Goal: Transaction & Acquisition: Purchase product/service

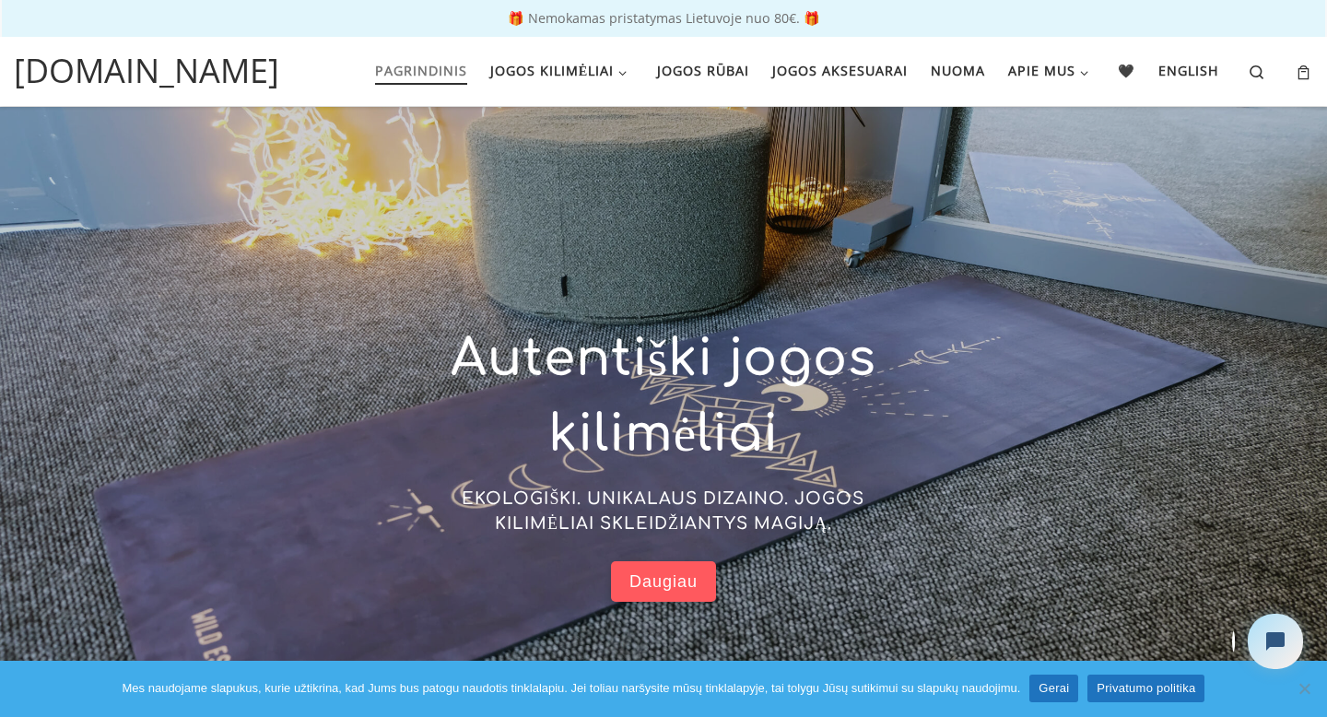
click at [656, 582] on span "Daugiau" at bounding box center [663, 581] width 68 height 21
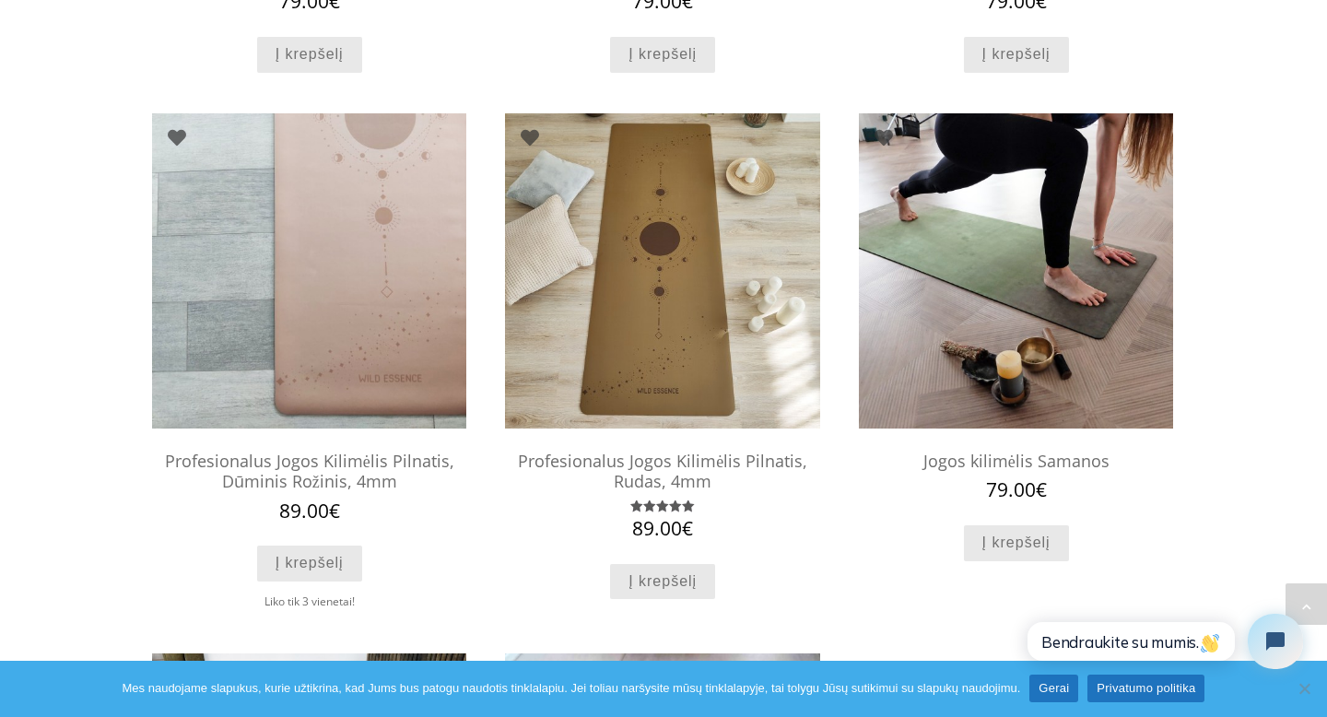
scroll to position [1215, 0]
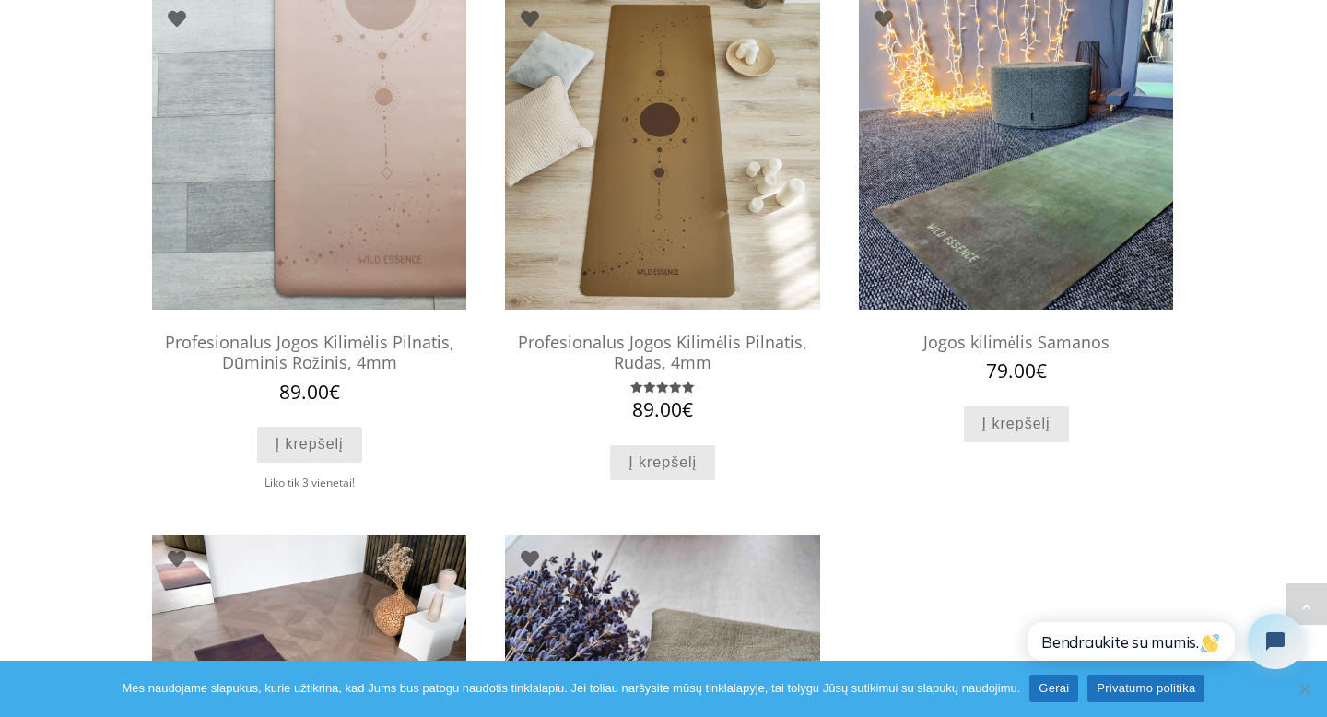
click at [1007, 228] on img at bounding box center [1016, 151] width 314 height 314
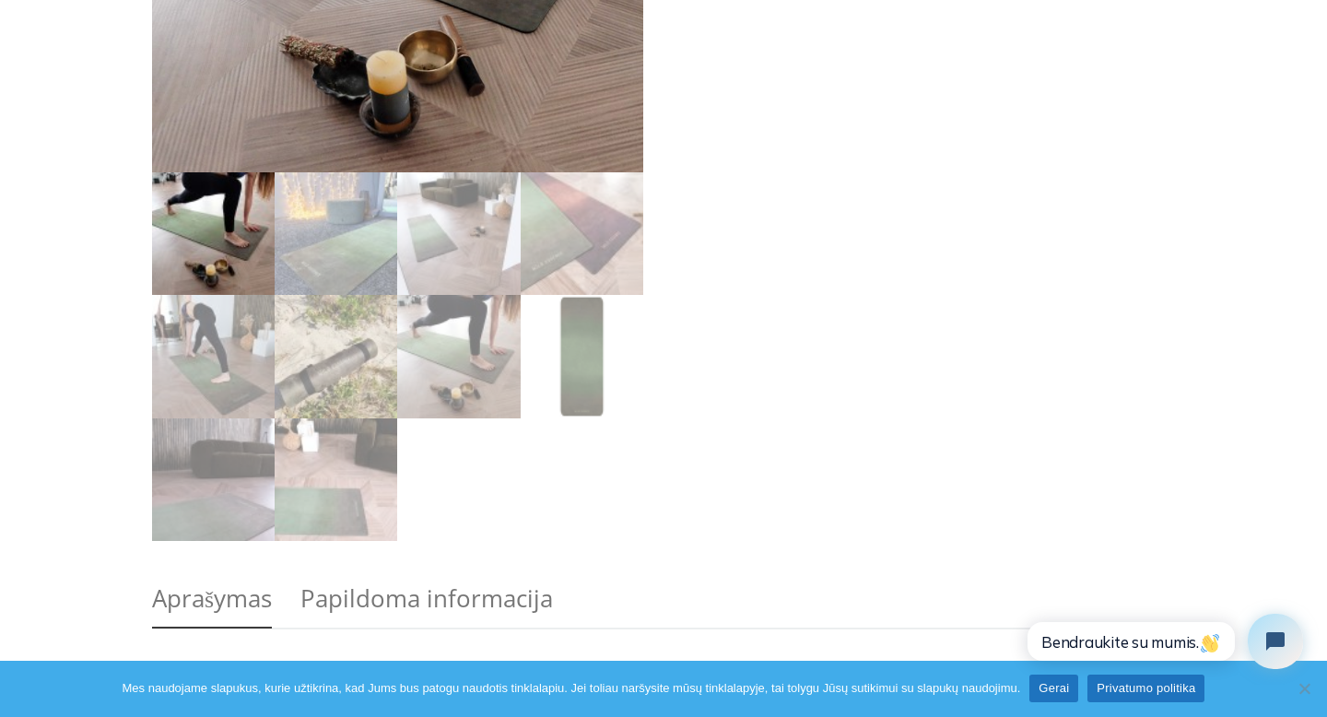
scroll to position [518, 0]
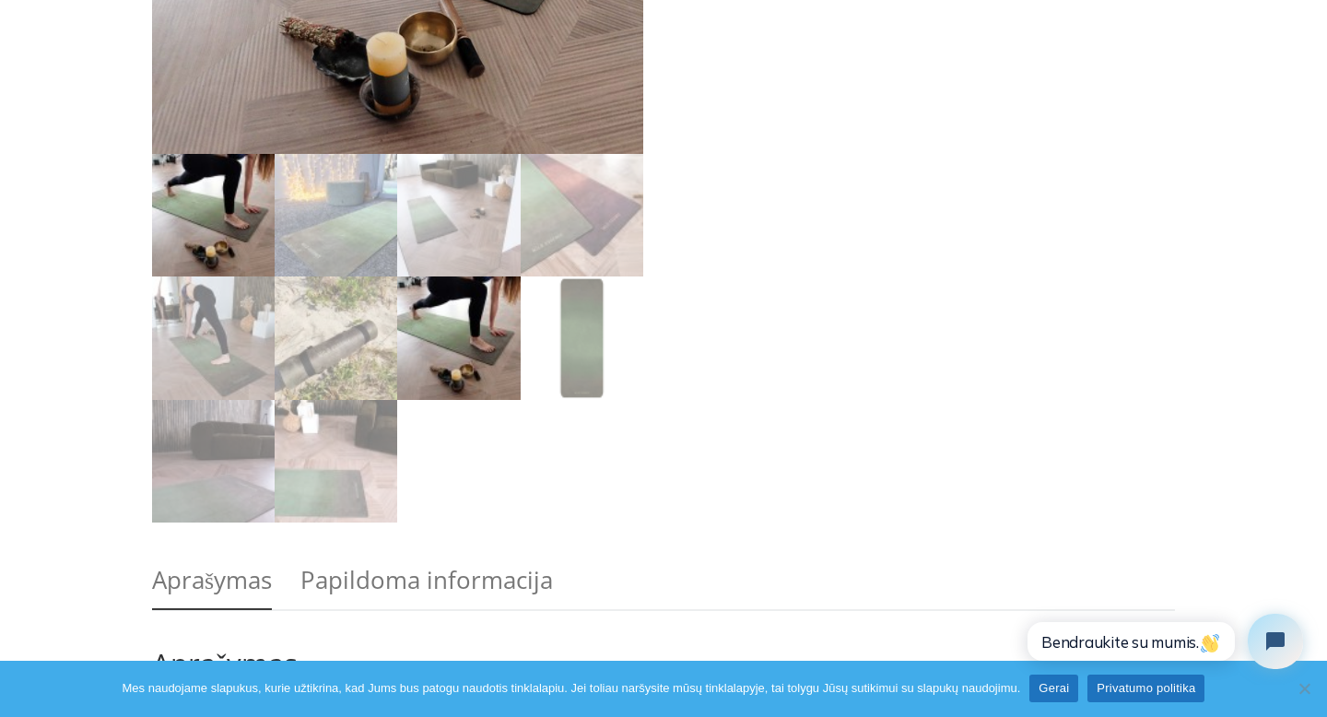
click at [456, 332] on img at bounding box center [458, 337] width 123 height 123
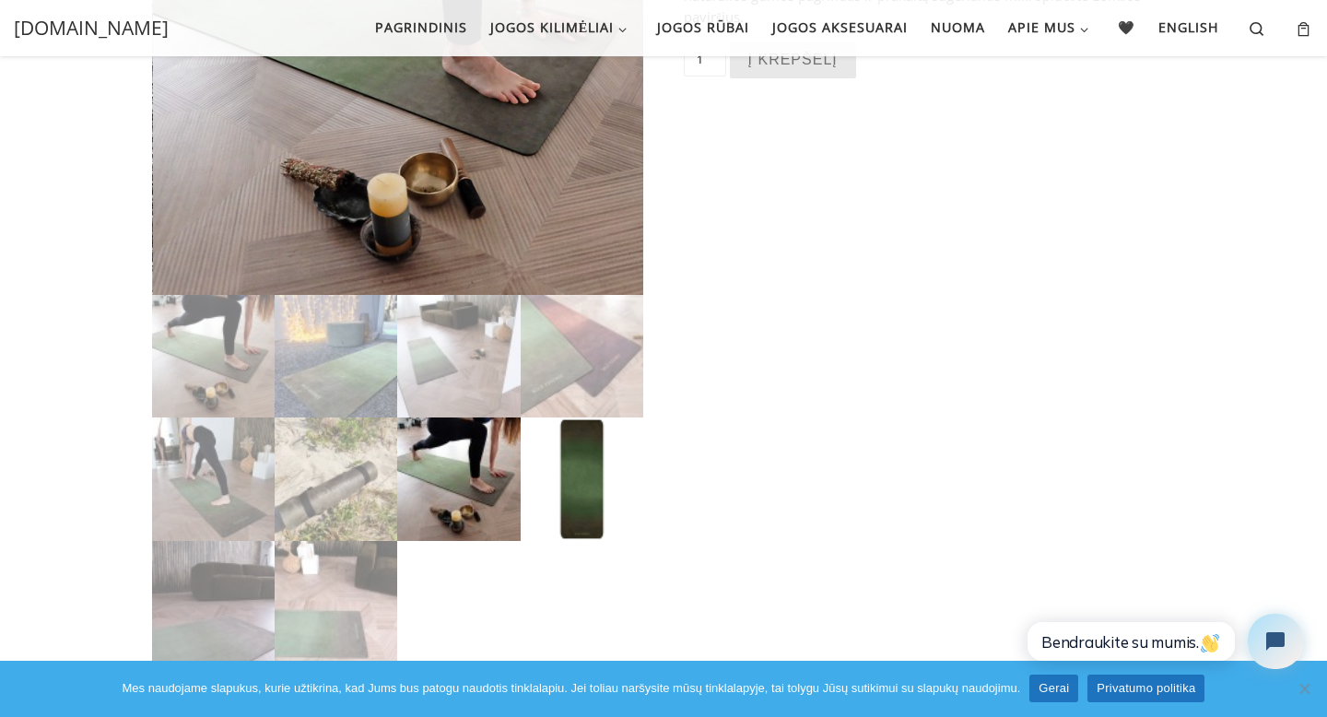
scroll to position [374, 0]
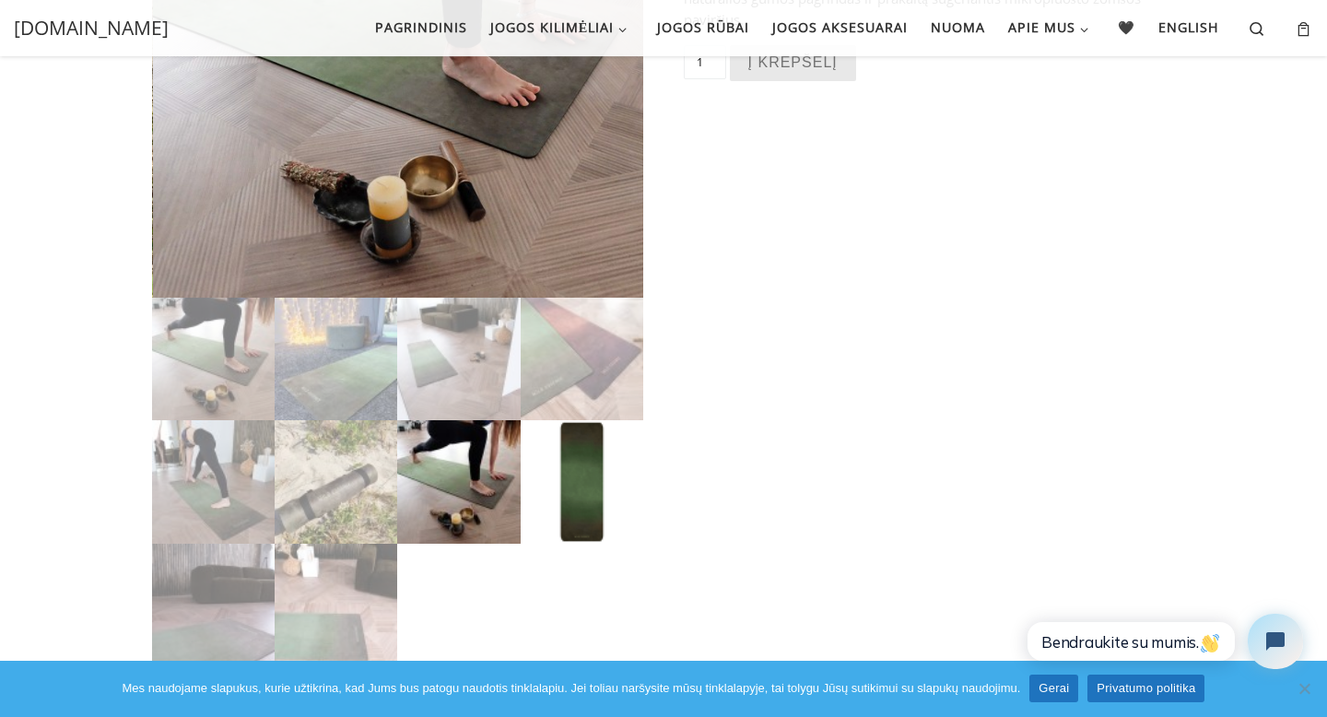
click at [571, 484] on img at bounding box center [582, 481] width 123 height 123
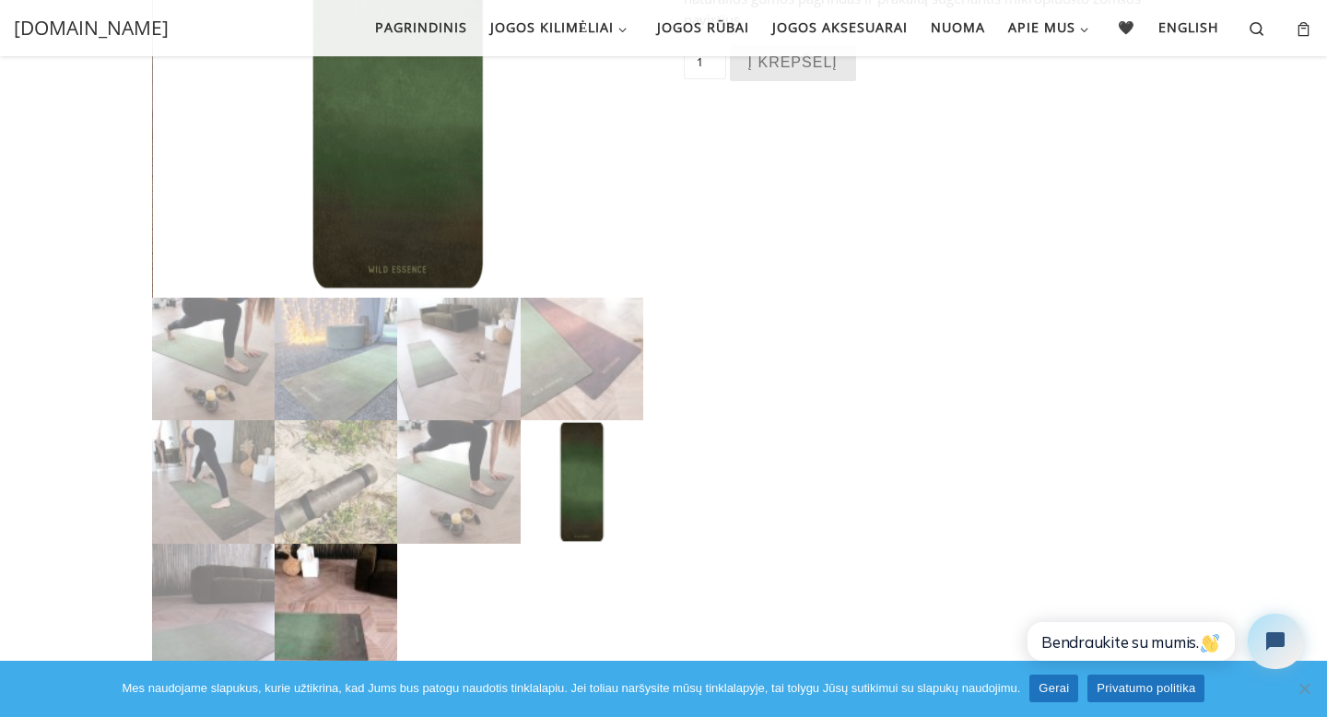
click at [336, 615] on img at bounding box center [336, 605] width 123 height 123
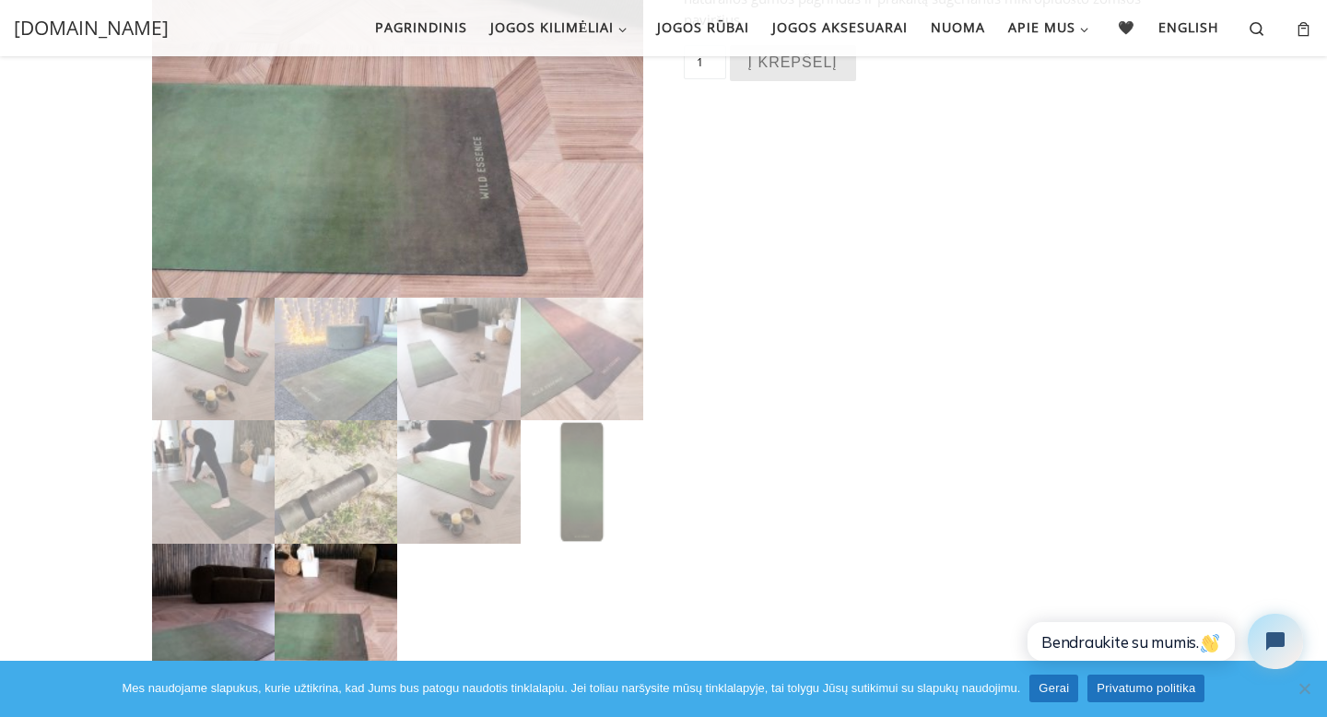
click at [240, 614] on img at bounding box center [213, 605] width 123 height 123
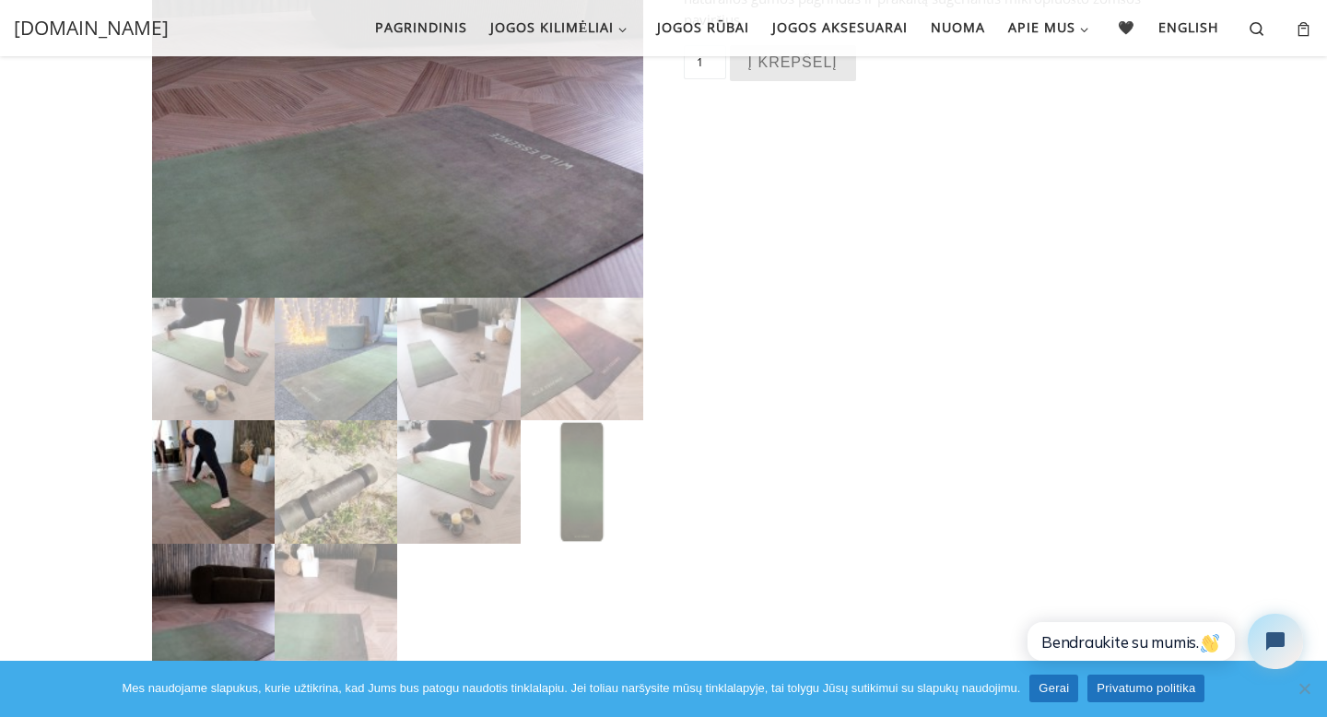
click at [228, 518] on img at bounding box center [213, 481] width 123 height 123
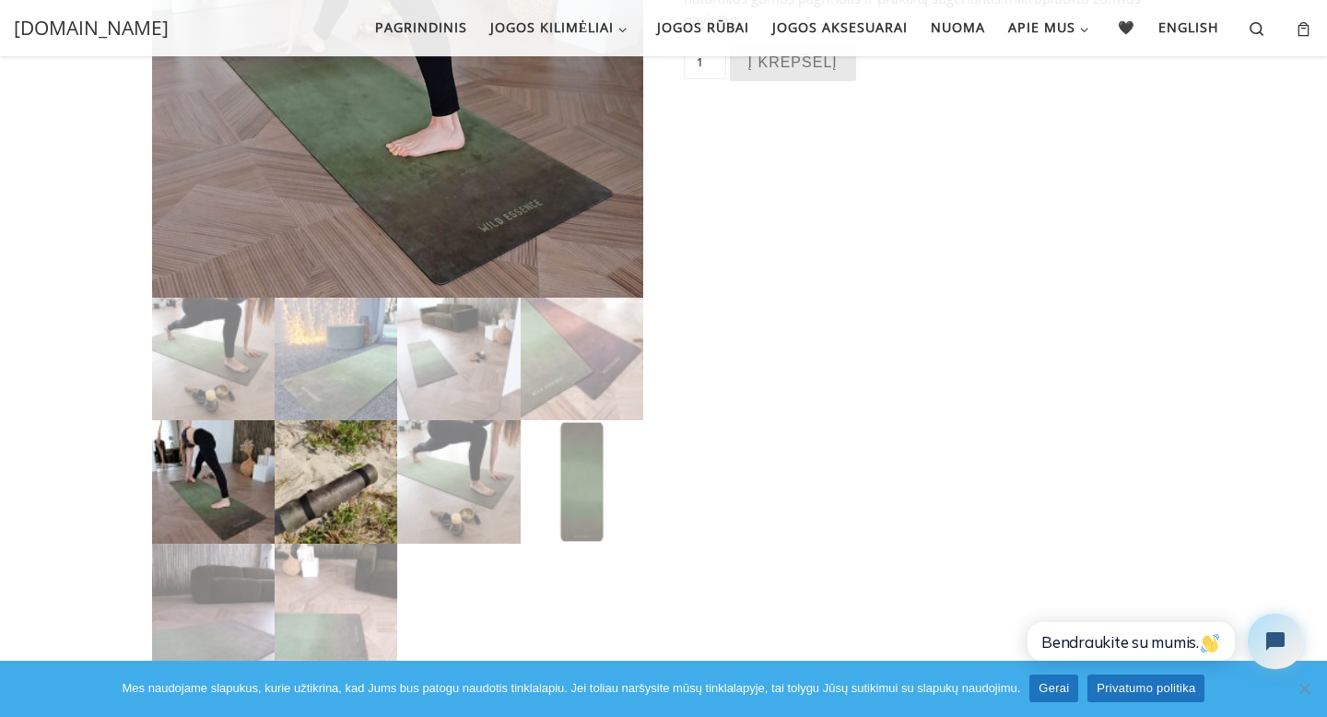
click at [310, 497] on img at bounding box center [336, 481] width 123 height 123
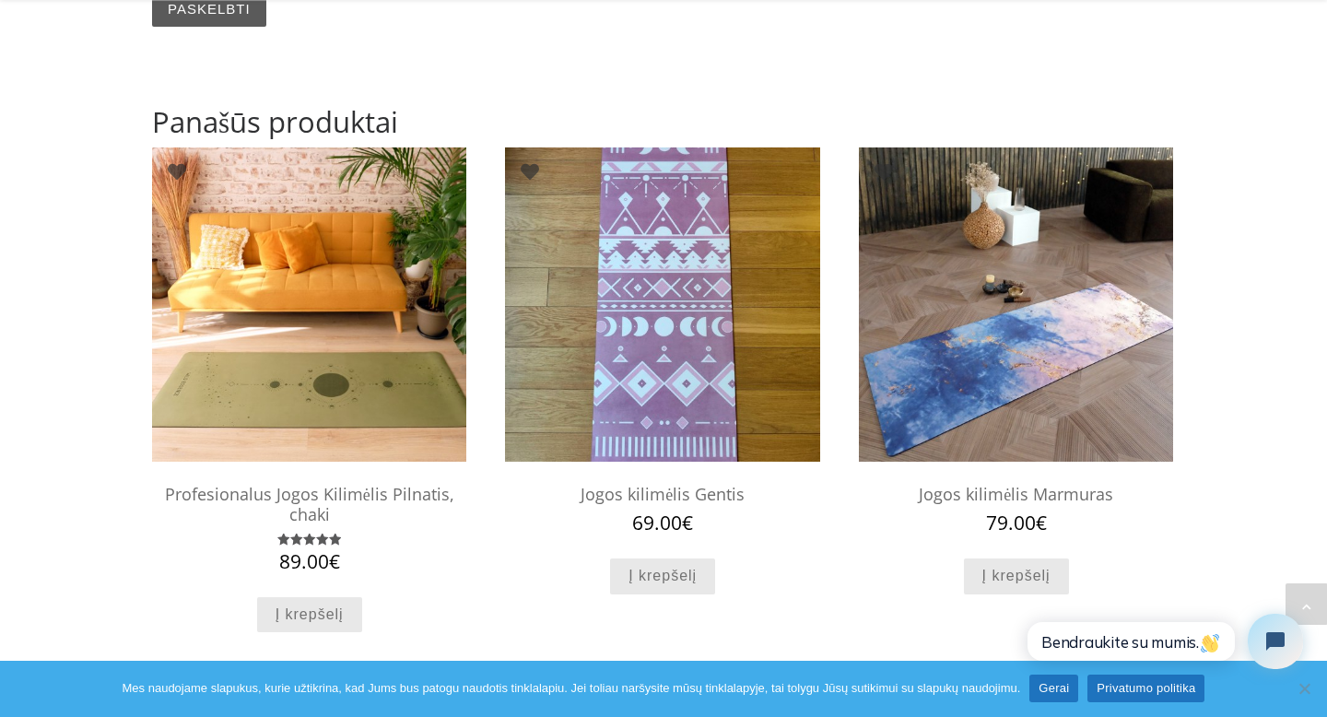
scroll to position [2472, 0]
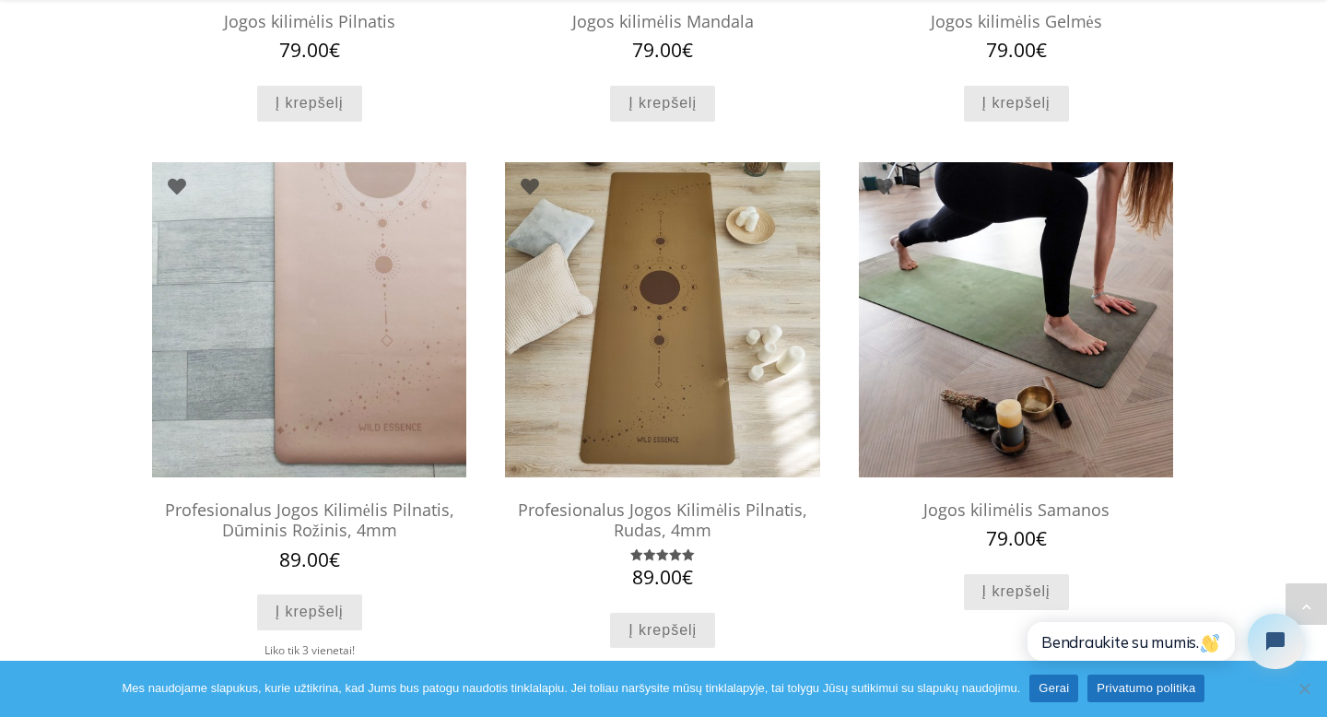
scroll to position [1054, 0]
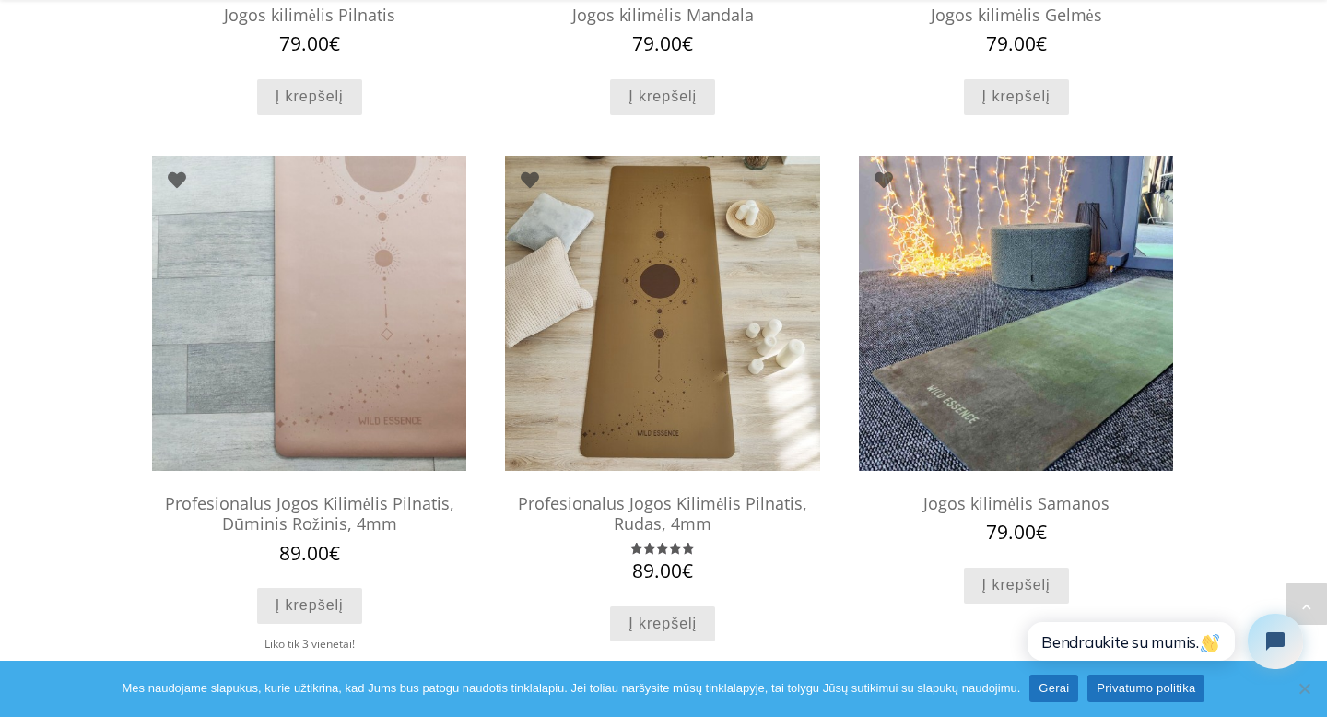
click at [946, 325] on img at bounding box center [1016, 313] width 314 height 314
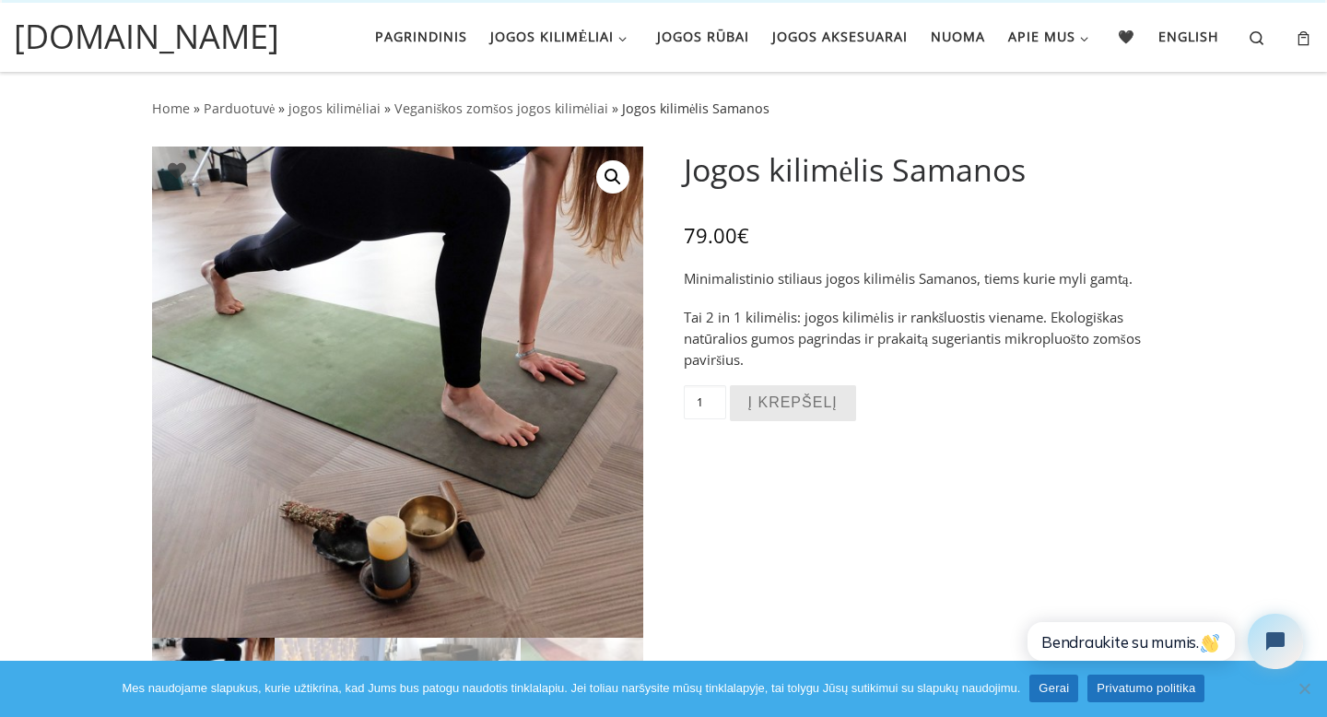
scroll to position [35, 0]
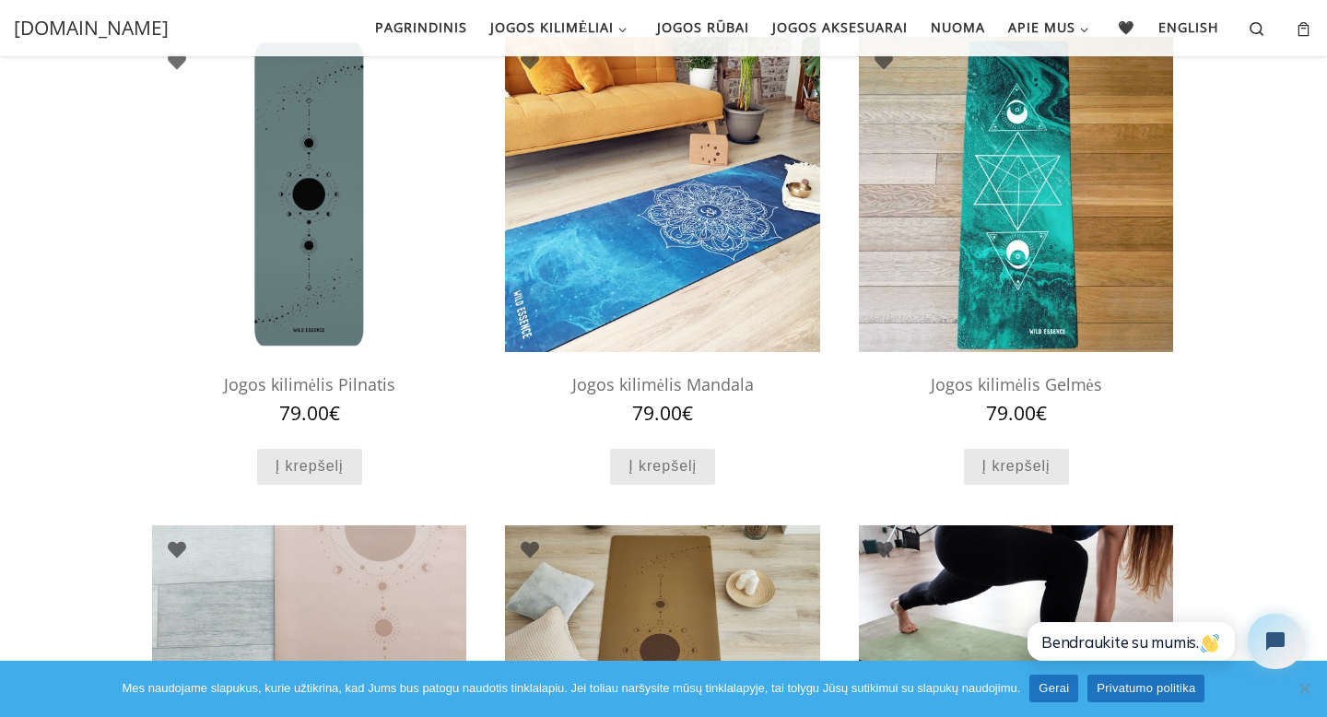
scroll to position [674, 0]
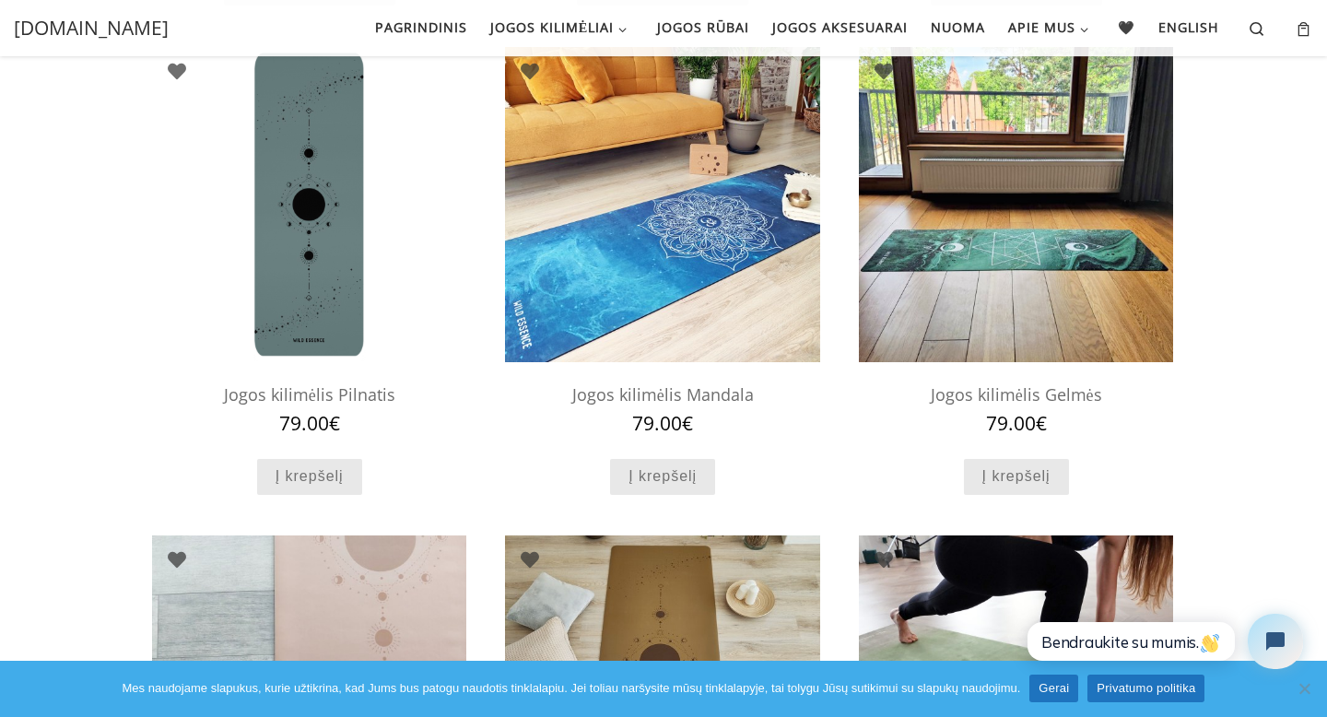
click at [951, 290] on img at bounding box center [1016, 204] width 314 height 314
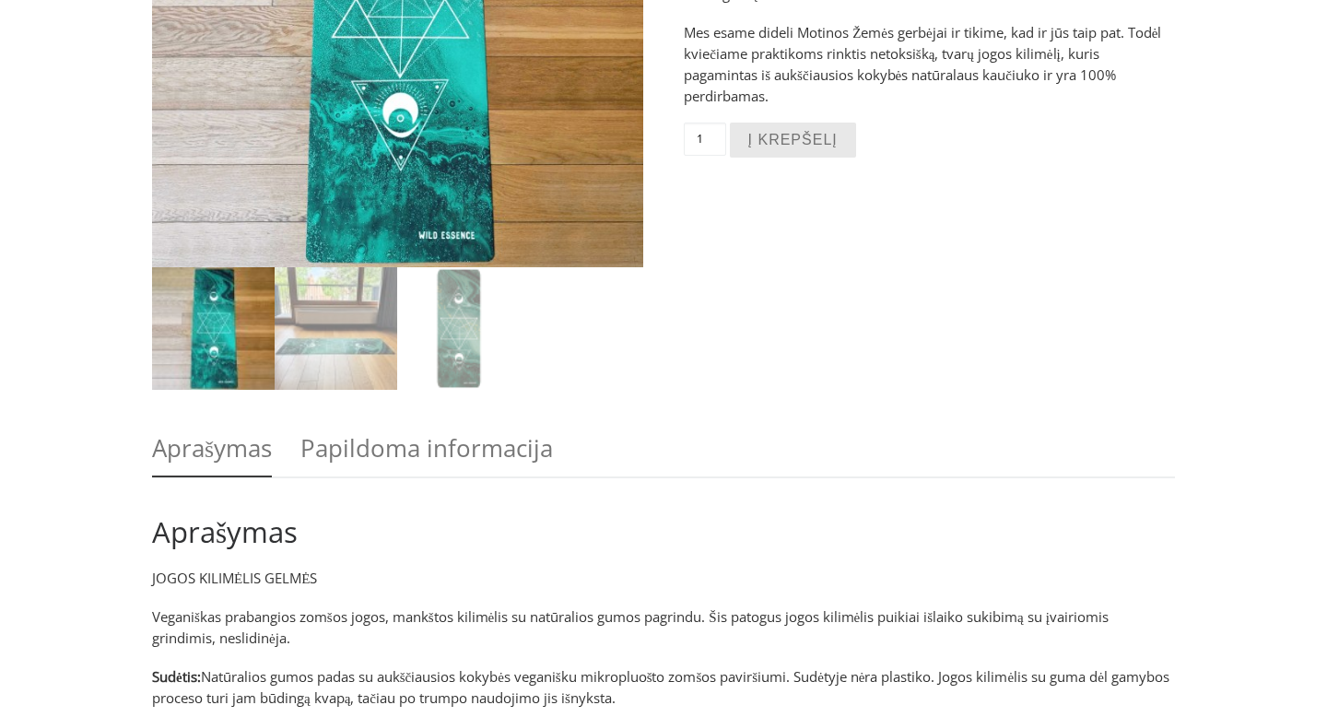
scroll to position [525, 0]
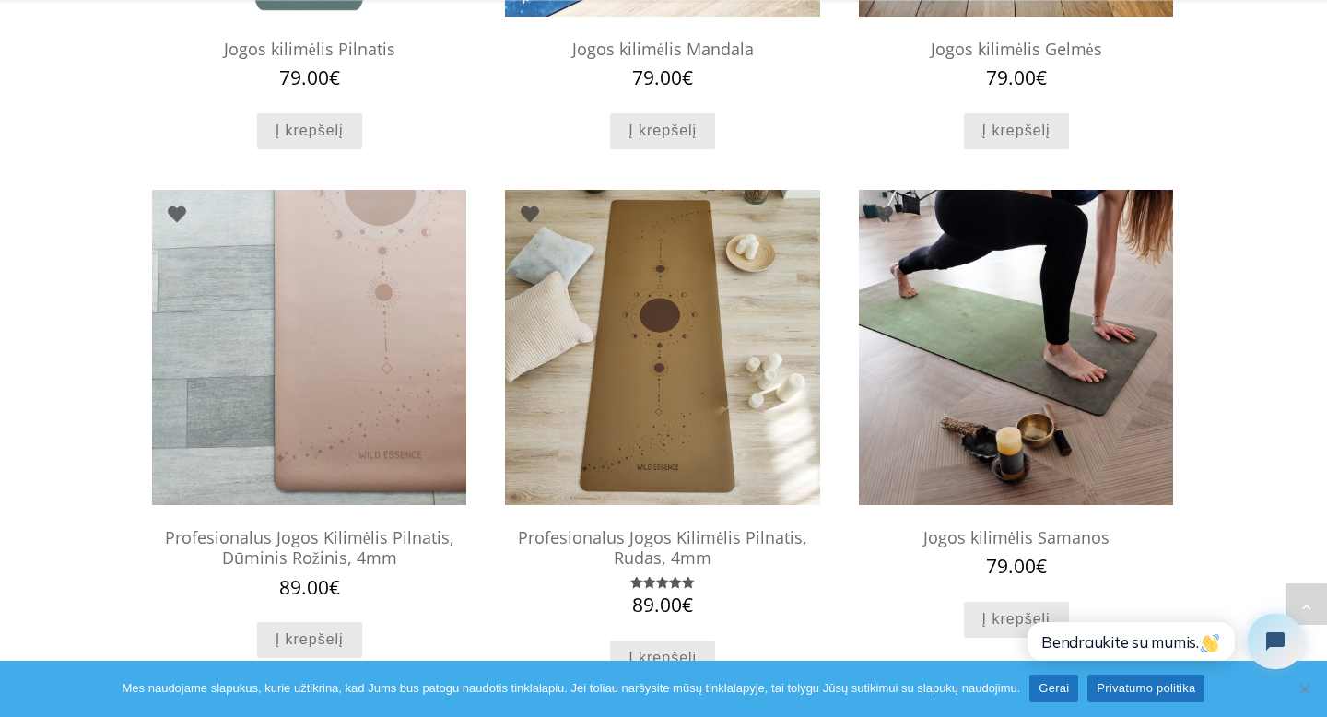
scroll to position [1033, 0]
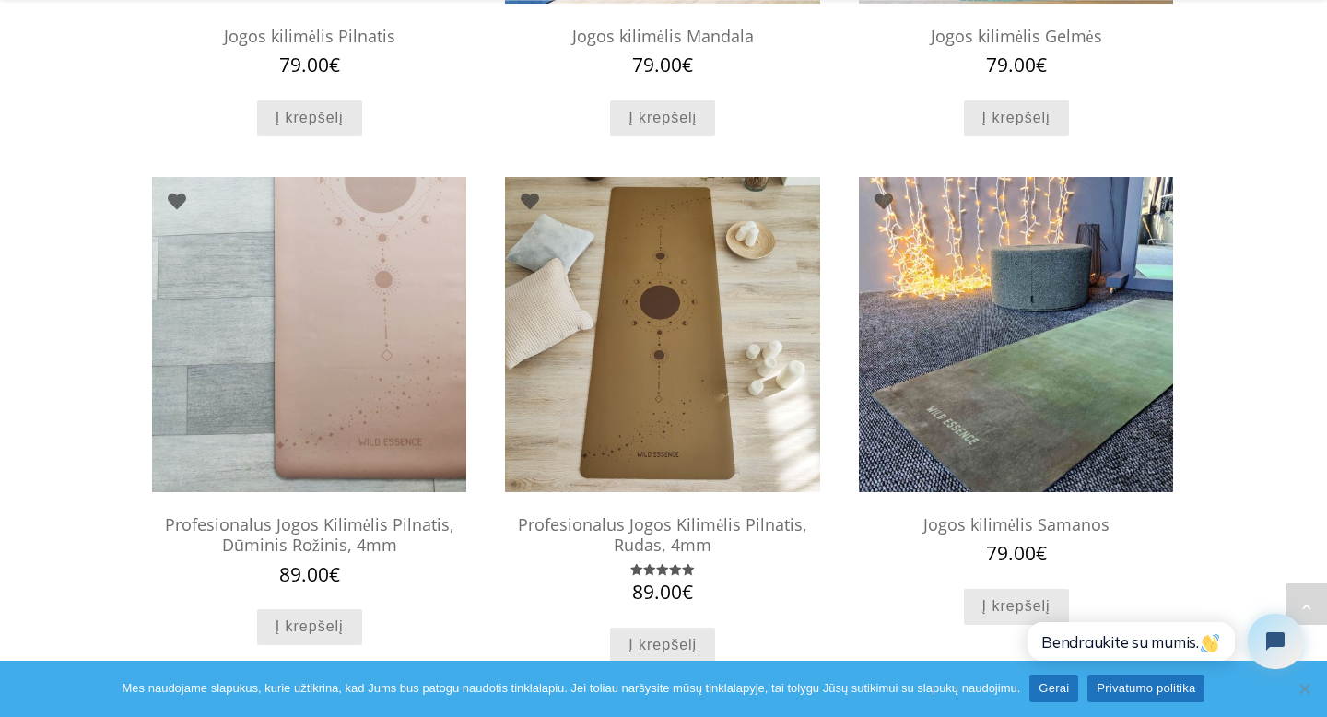
click at [982, 350] on img at bounding box center [1016, 334] width 314 height 314
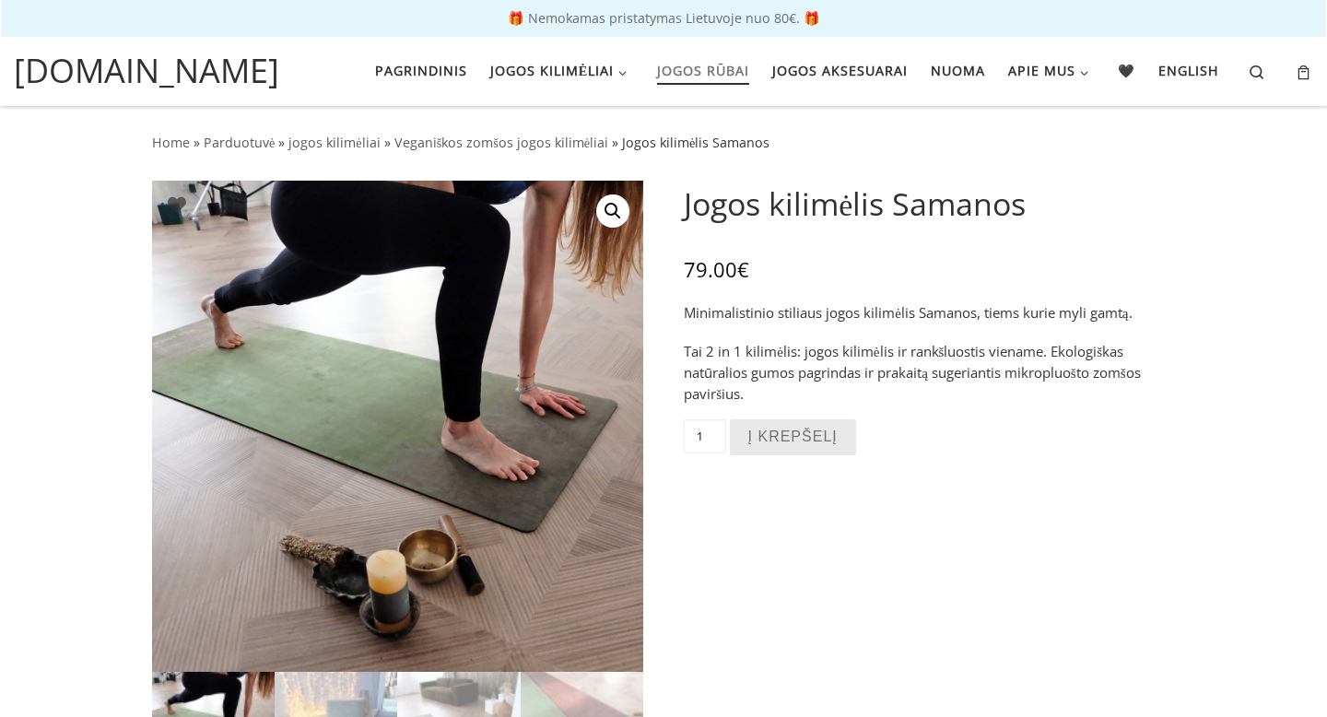
click at [726, 67] on span "Jogos rūbai" at bounding box center [703, 69] width 92 height 34
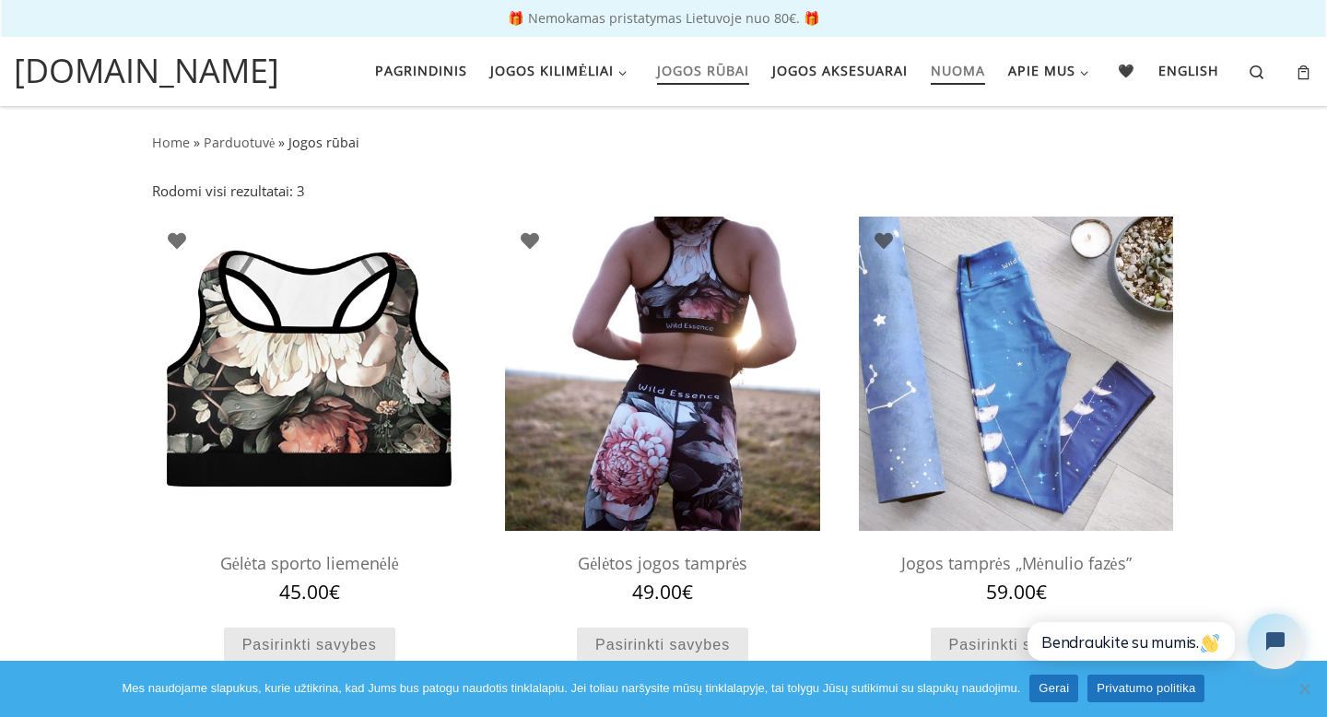
click at [963, 76] on span "Nuoma" at bounding box center [957, 69] width 54 height 34
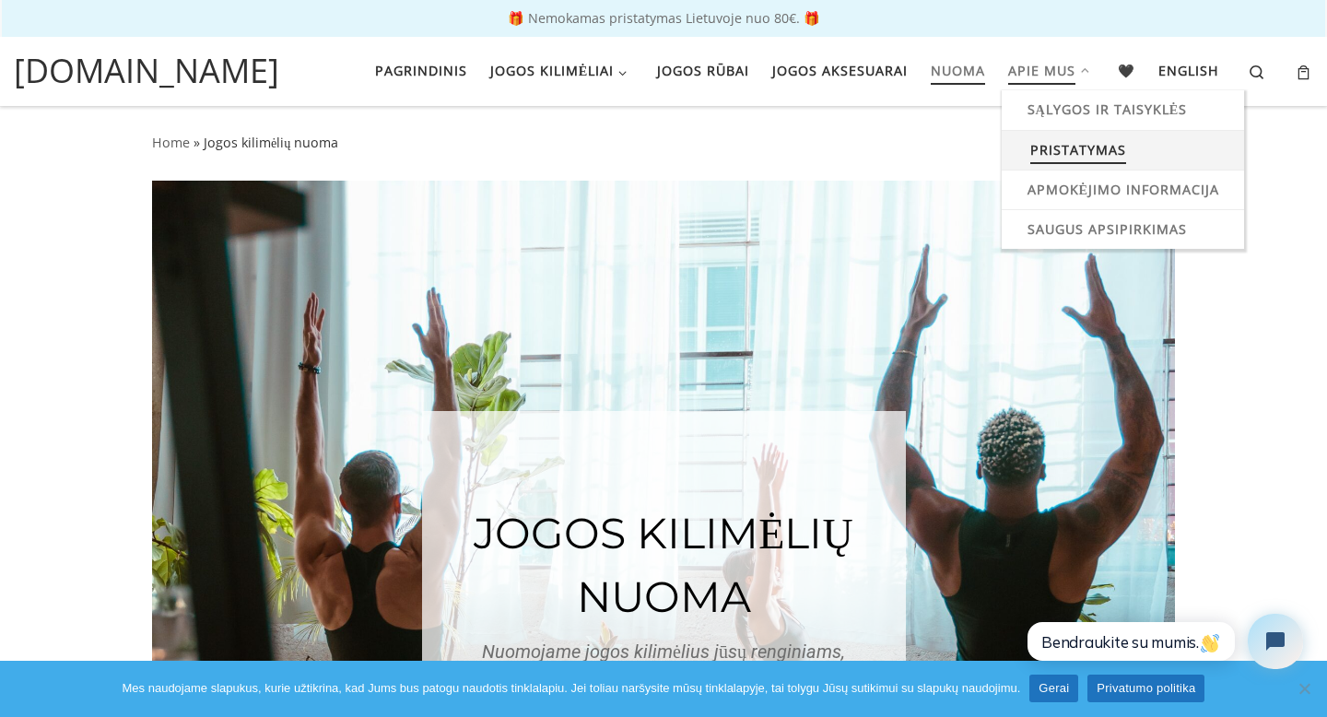
click at [1077, 147] on span "Pristatymas" at bounding box center [1078, 148] width 96 height 34
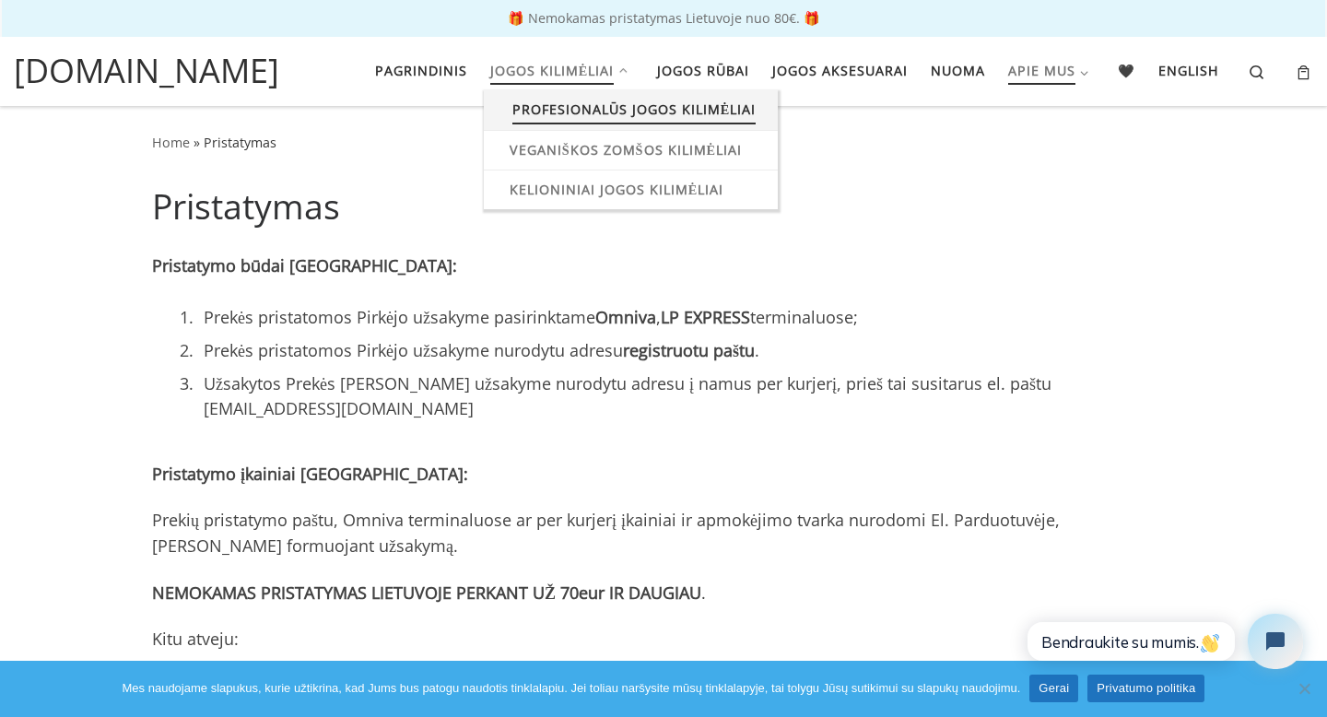
click at [603, 111] on span "Profesionalūs jogos kilimėliai" at bounding box center [634, 107] width 244 height 34
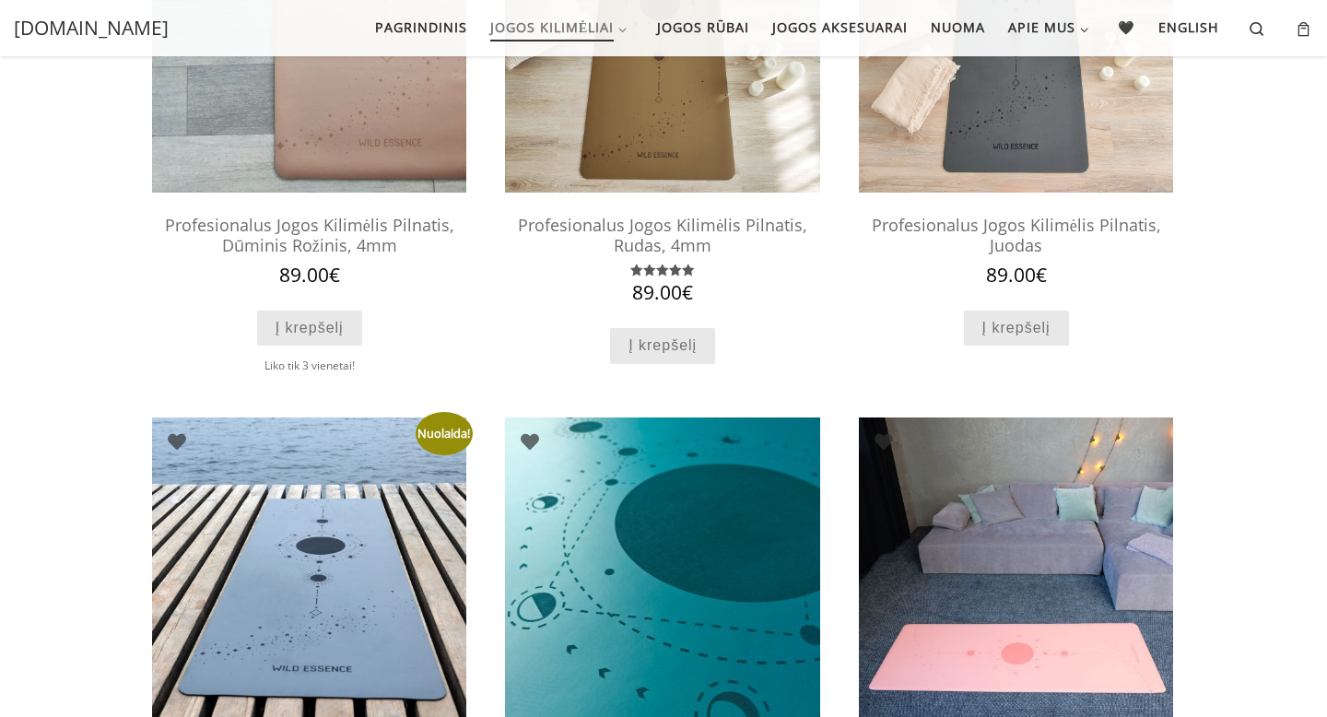
scroll to position [333, 0]
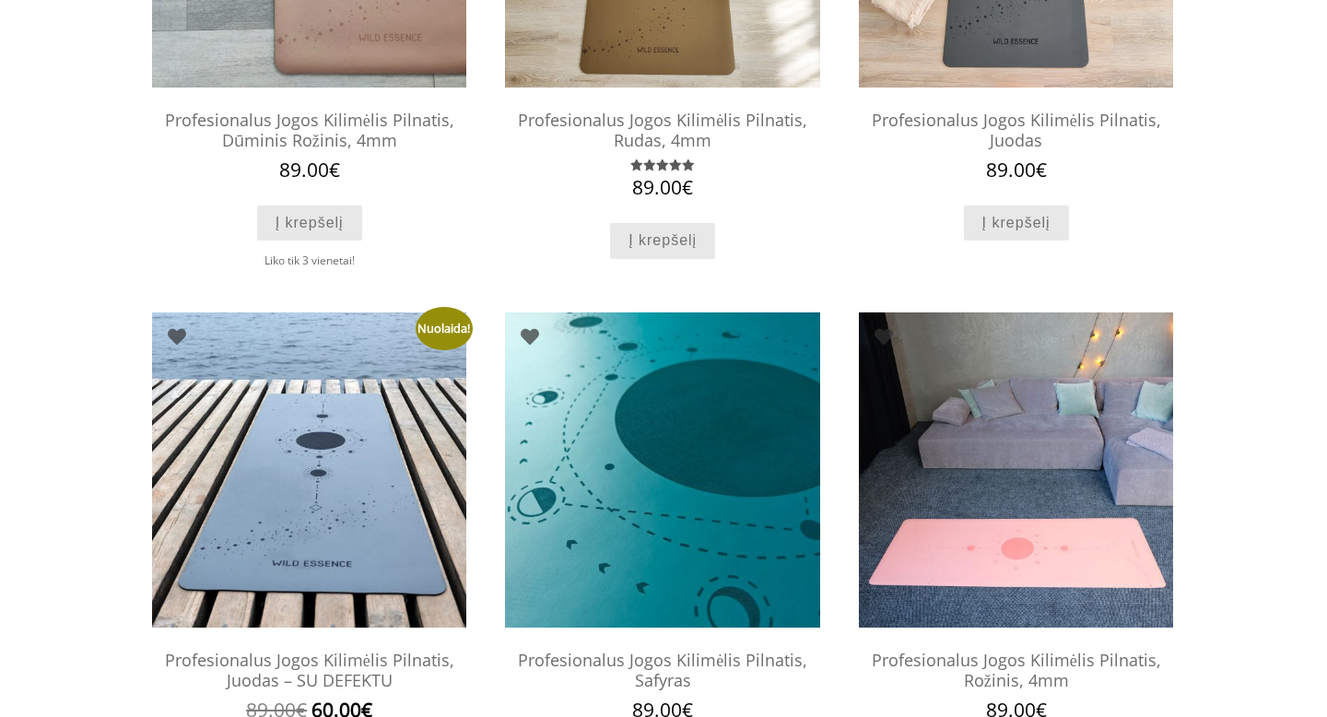
scroll to position [0, 0]
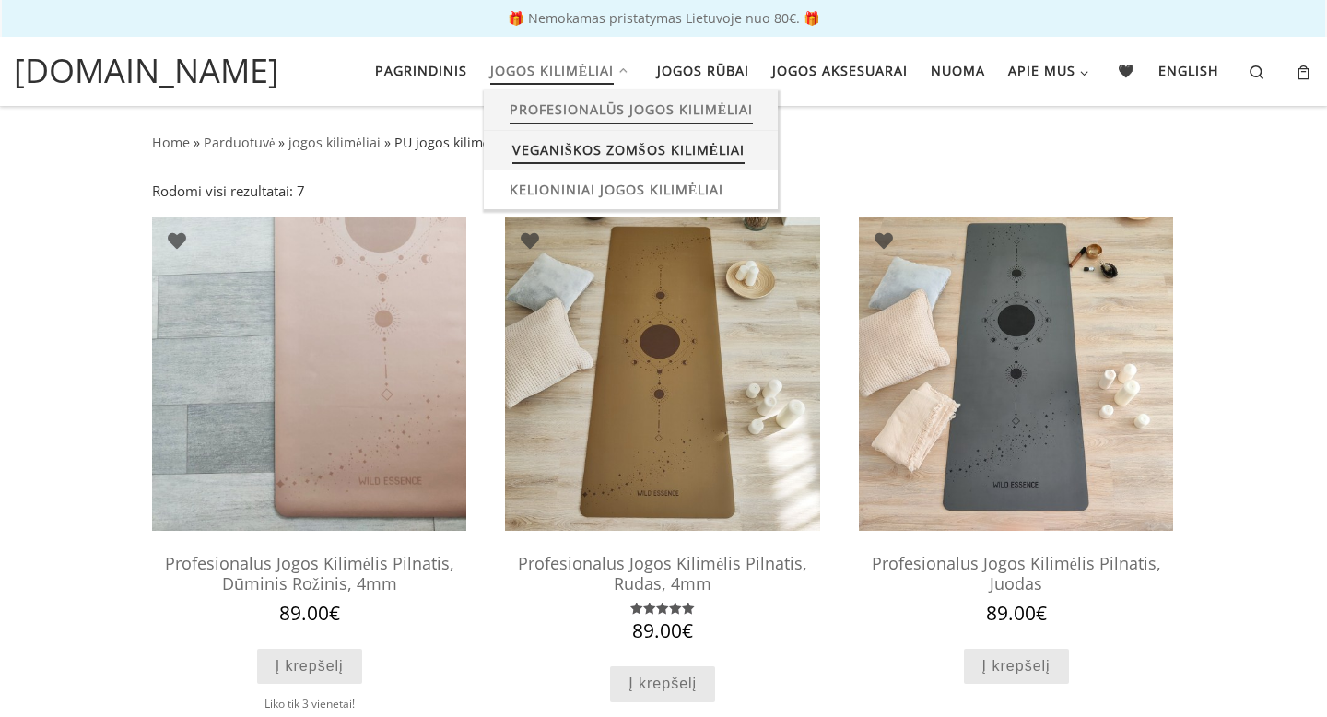
click at [556, 145] on span "Veganiškos zomšos kilimėliai" at bounding box center [628, 148] width 232 height 34
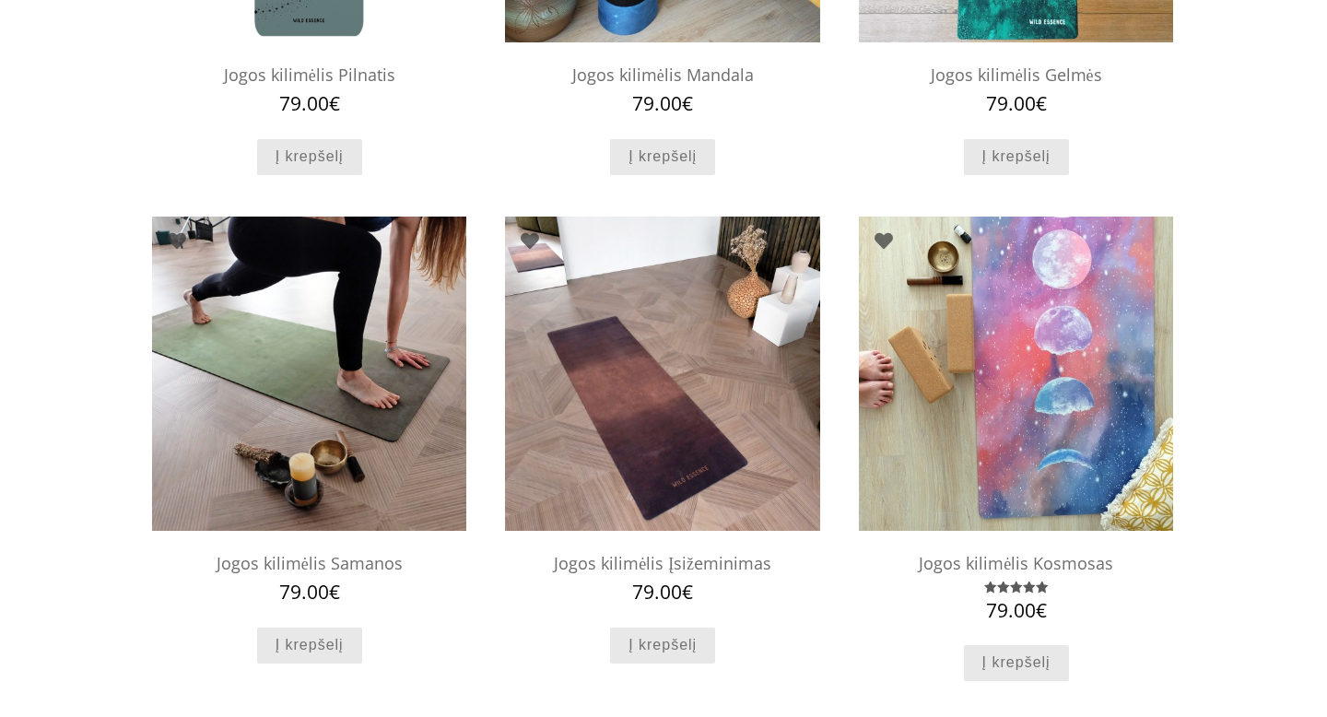
scroll to position [504, 0]
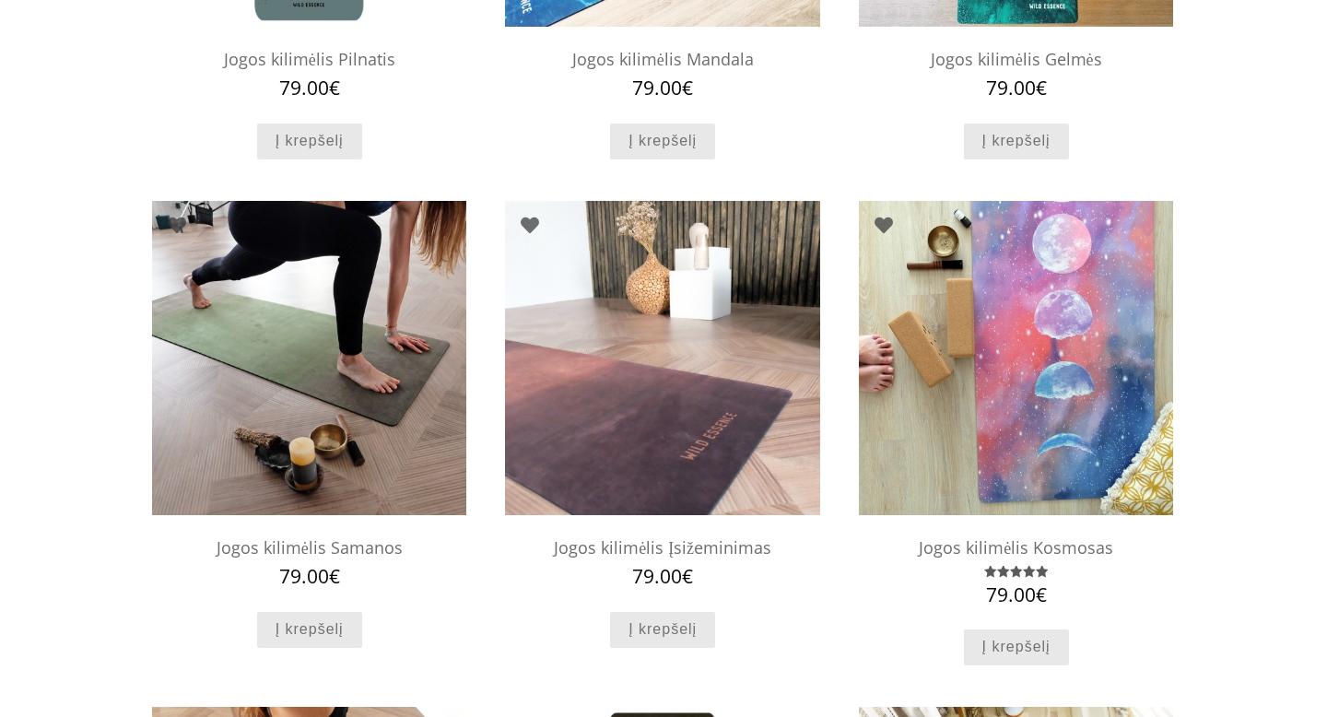
click at [660, 482] on img at bounding box center [662, 358] width 314 height 314
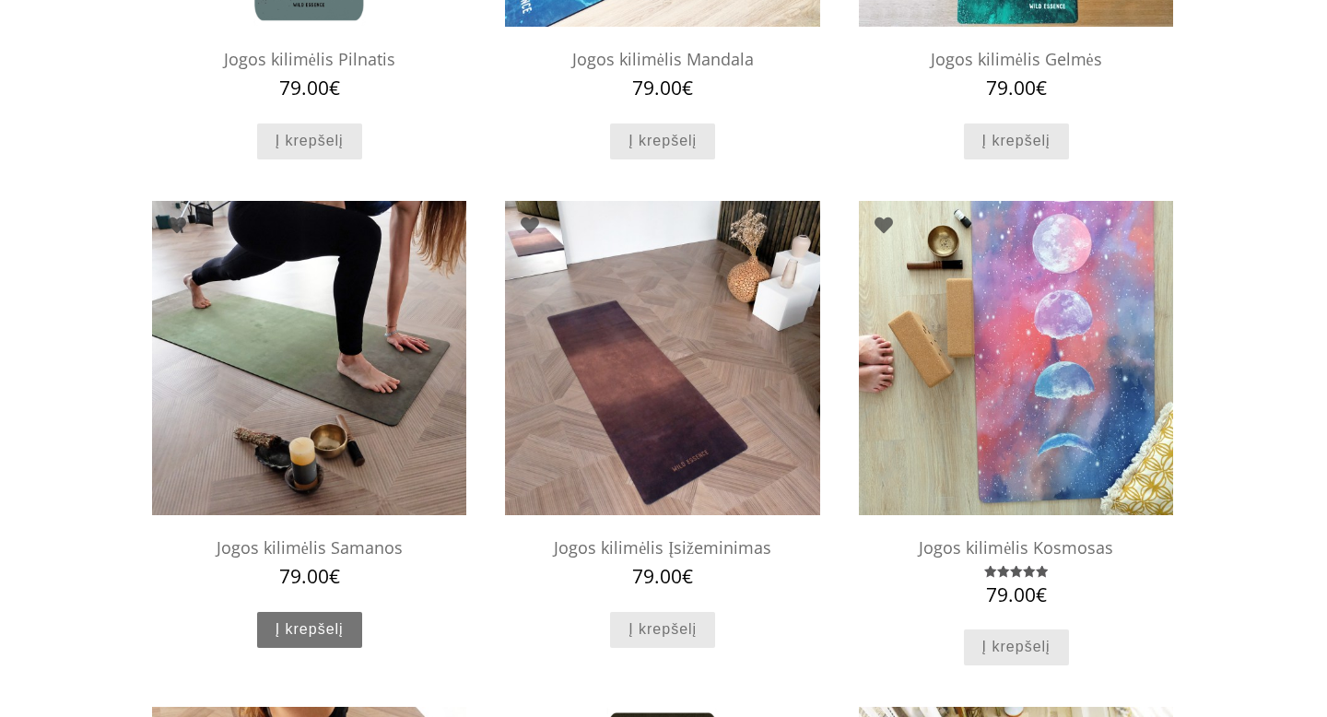
click at [321, 629] on link "Į krepšelį" at bounding box center [309, 630] width 105 height 36
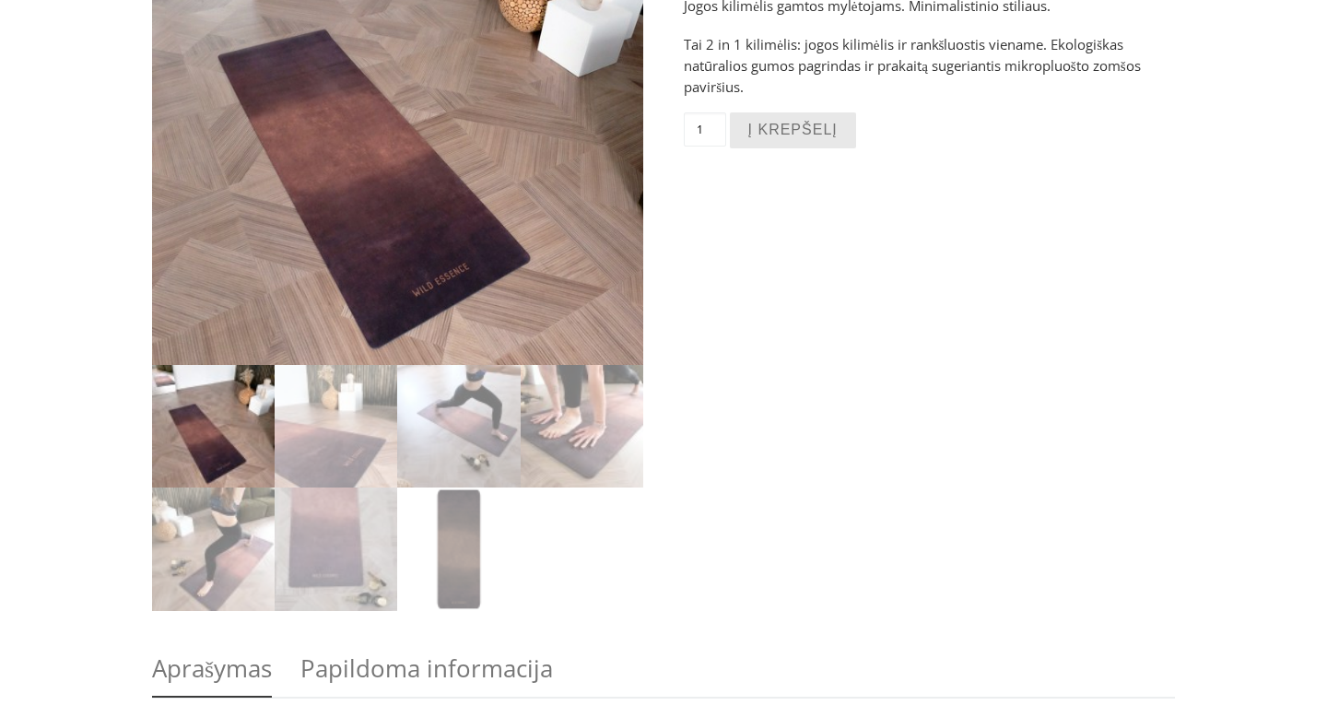
scroll to position [359, 0]
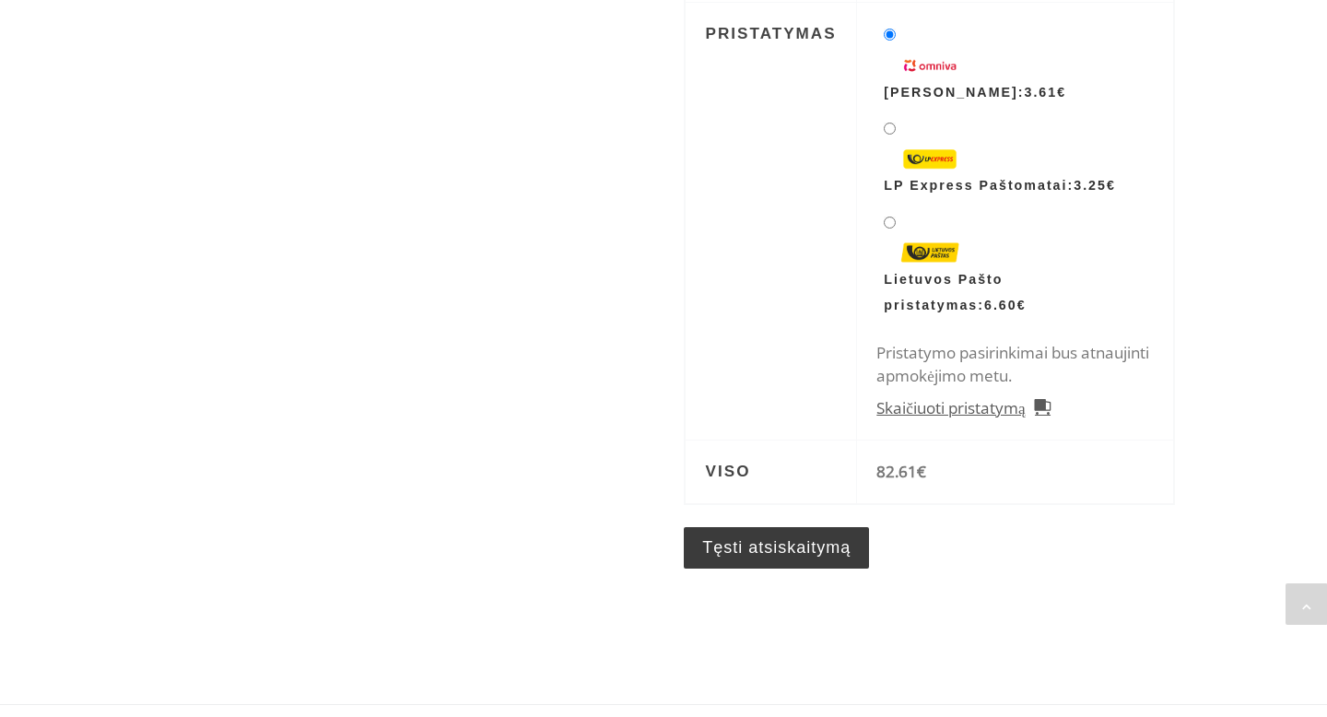
scroll to position [743, 0]
click at [896, 212] on li "Lietuvos Pašto pristatymas: 6.60 €" at bounding box center [1014, 264] width 276 height 111
click at [889, 216] on input "Lietuvos Pašto pristatymas: 6.60 €" at bounding box center [890, 222] width 12 height 12
radio input "true"
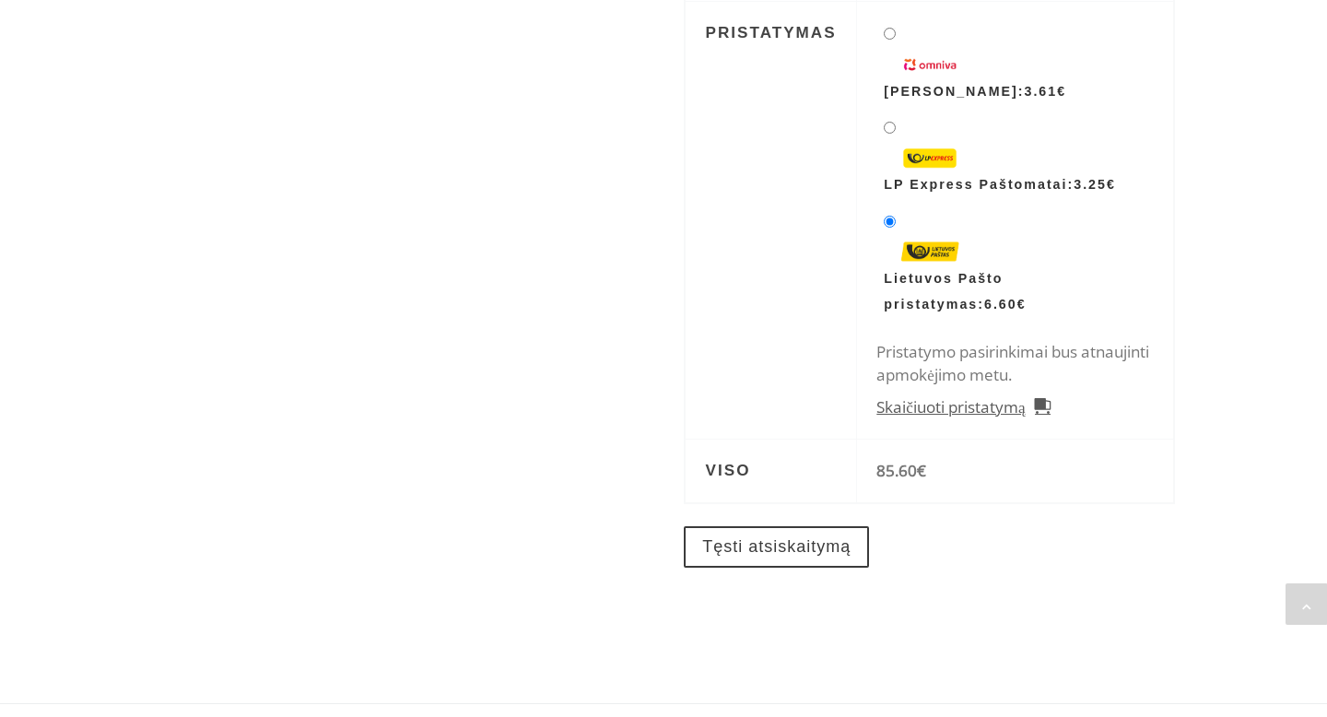
click at [790, 553] on link "Tęsti atsiskaitymą" at bounding box center [776, 546] width 185 height 41
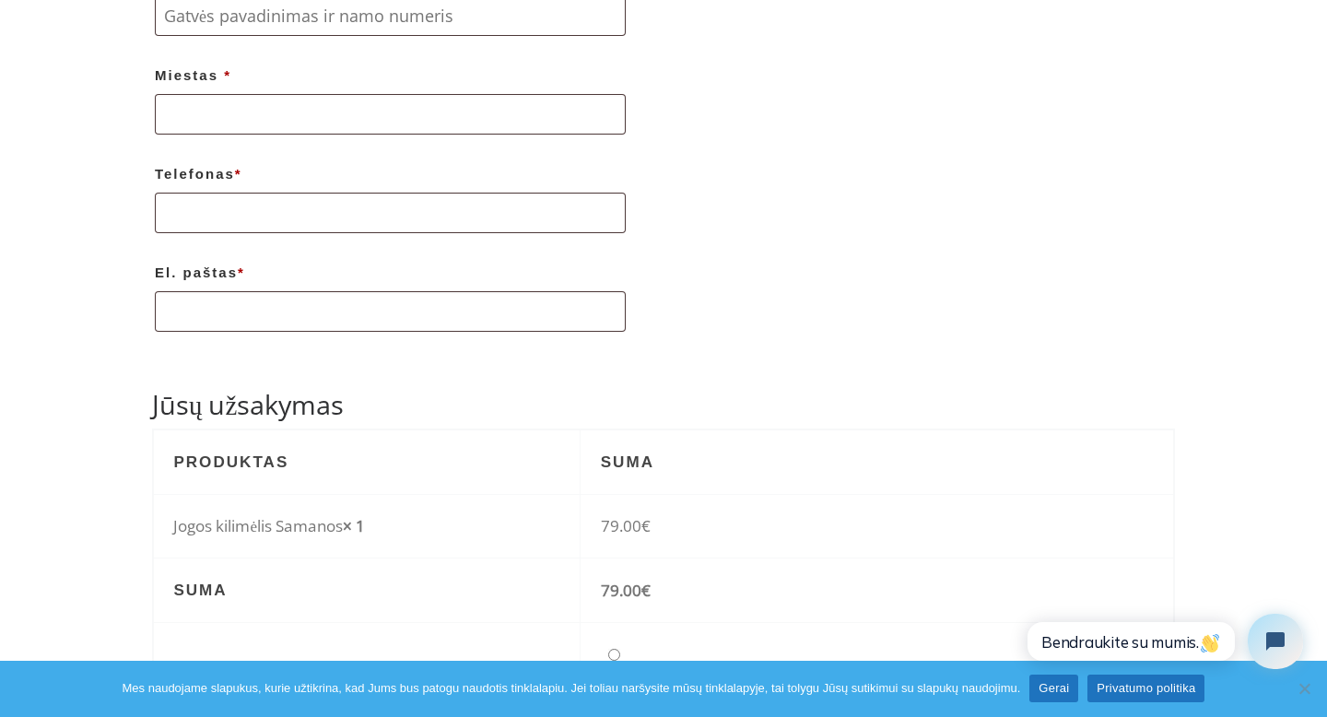
scroll to position [613, 0]
